Goal: Navigation & Orientation: Find specific page/section

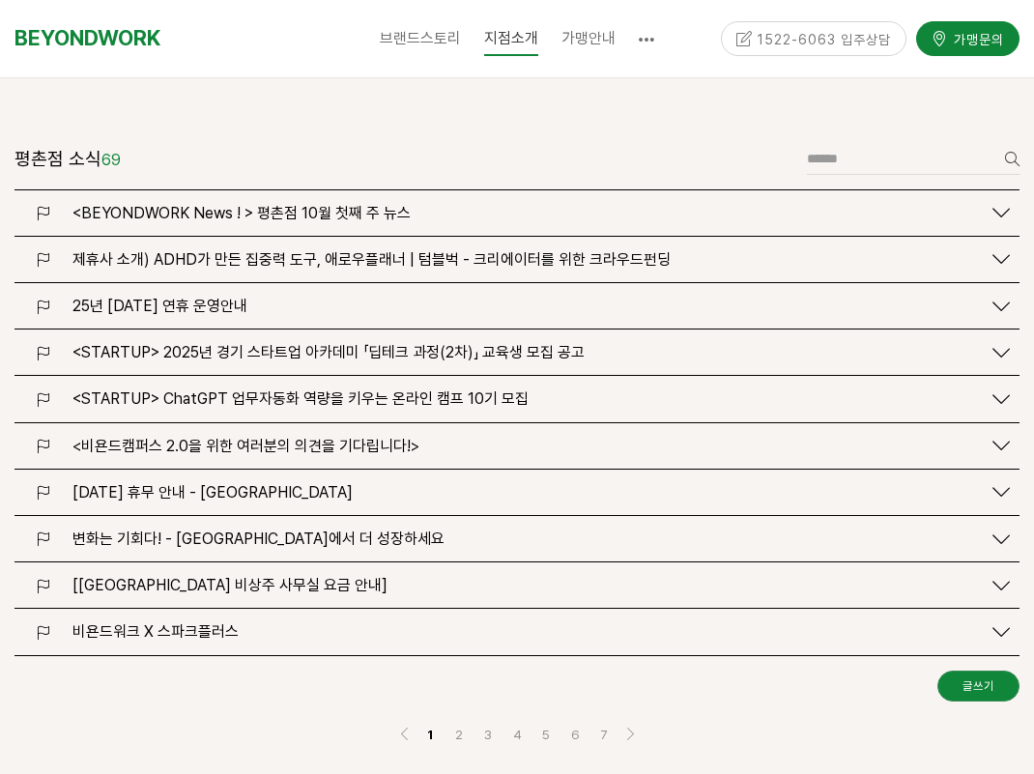
scroll to position [2542, 0]
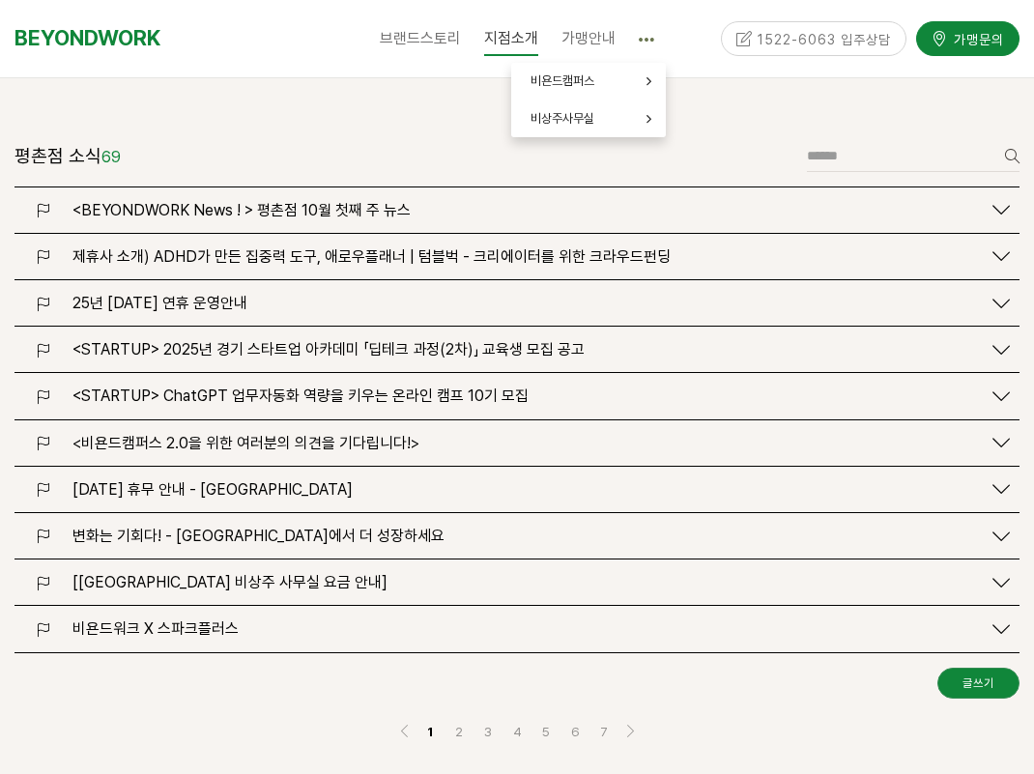
click at [657, 40] on link at bounding box center [646, 39] width 39 height 48
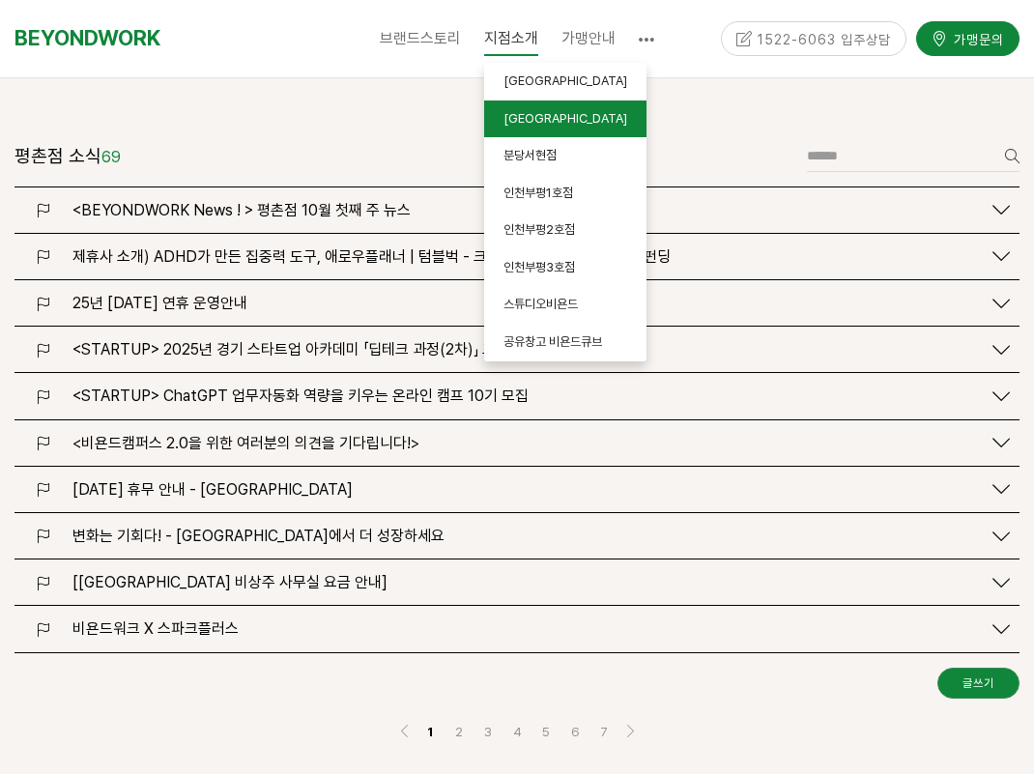
click at [556, 115] on link "[GEOGRAPHIC_DATA]" at bounding box center [565, 120] width 162 height 38
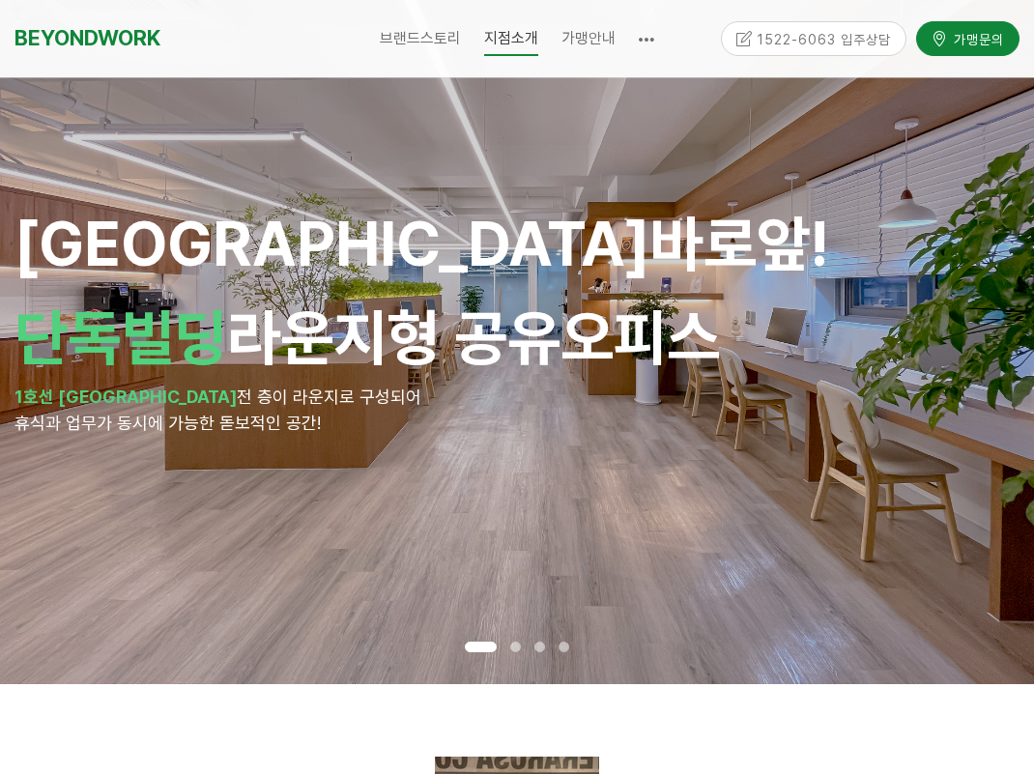
scroll to position [120, 0]
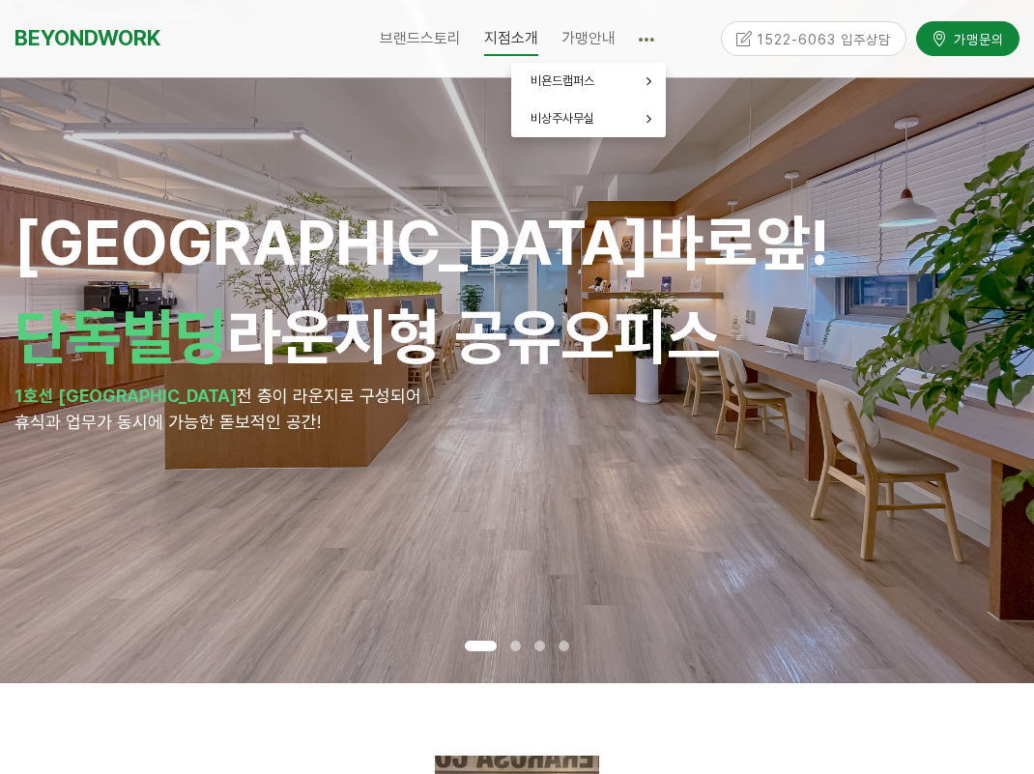
click at [645, 43] on icon at bounding box center [646, 39] width 15 height 15
